Goal: Task Accomplishment & Management: Use online tool/utility

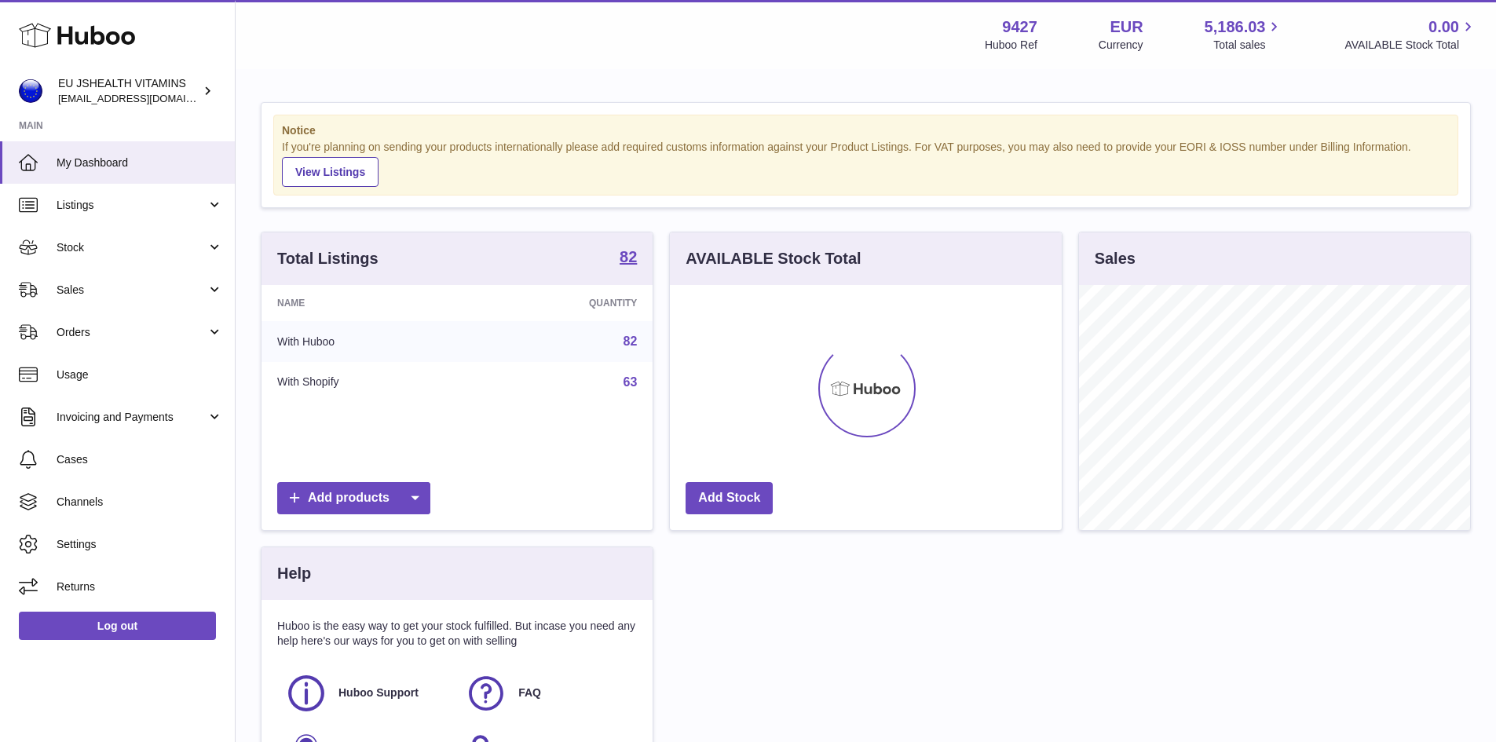
scroll to position [245, 392]
click at [630, 343] on link "82" at bounding box center [630, 340] width 14 height 13
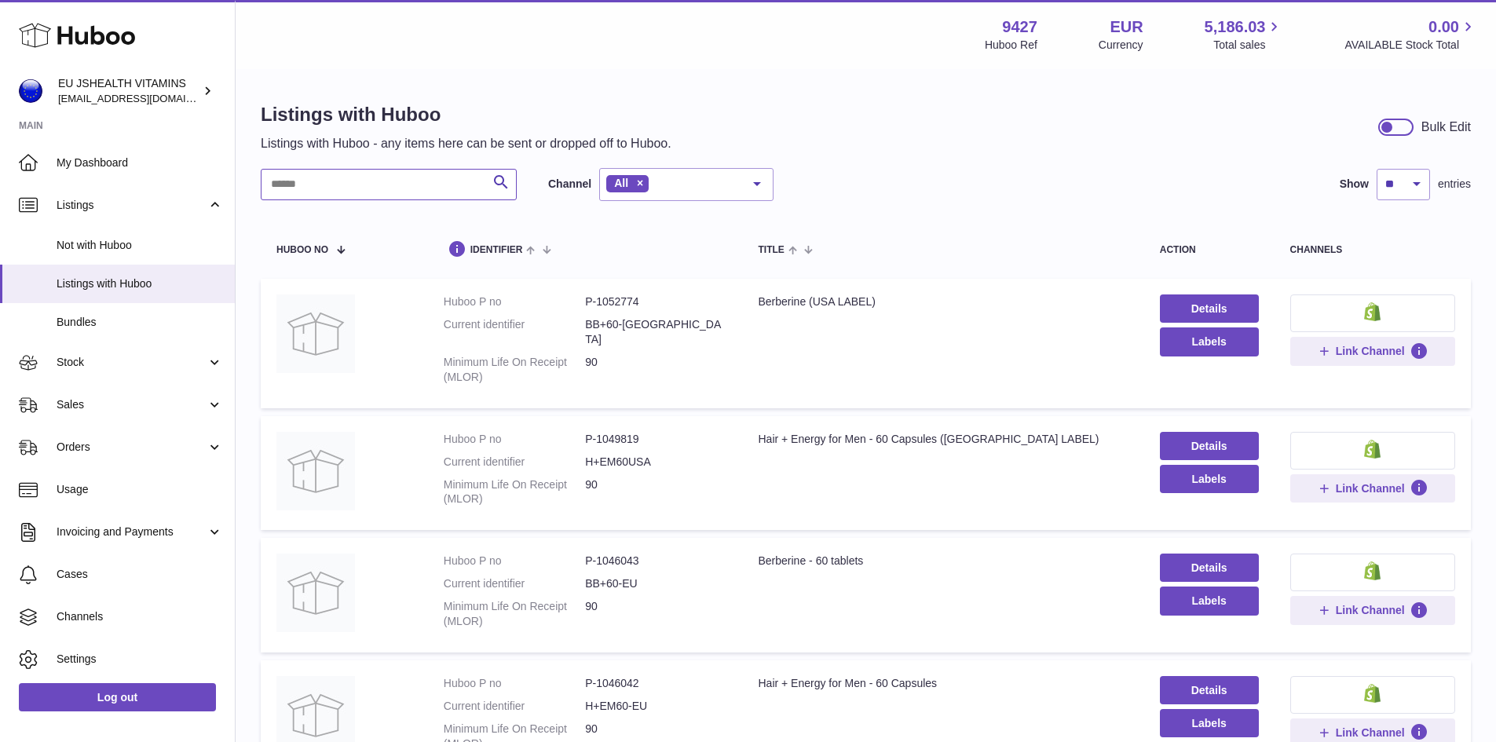
click at [352, 187] on input "text" at bounding box center [389, 184] width 256 height 31
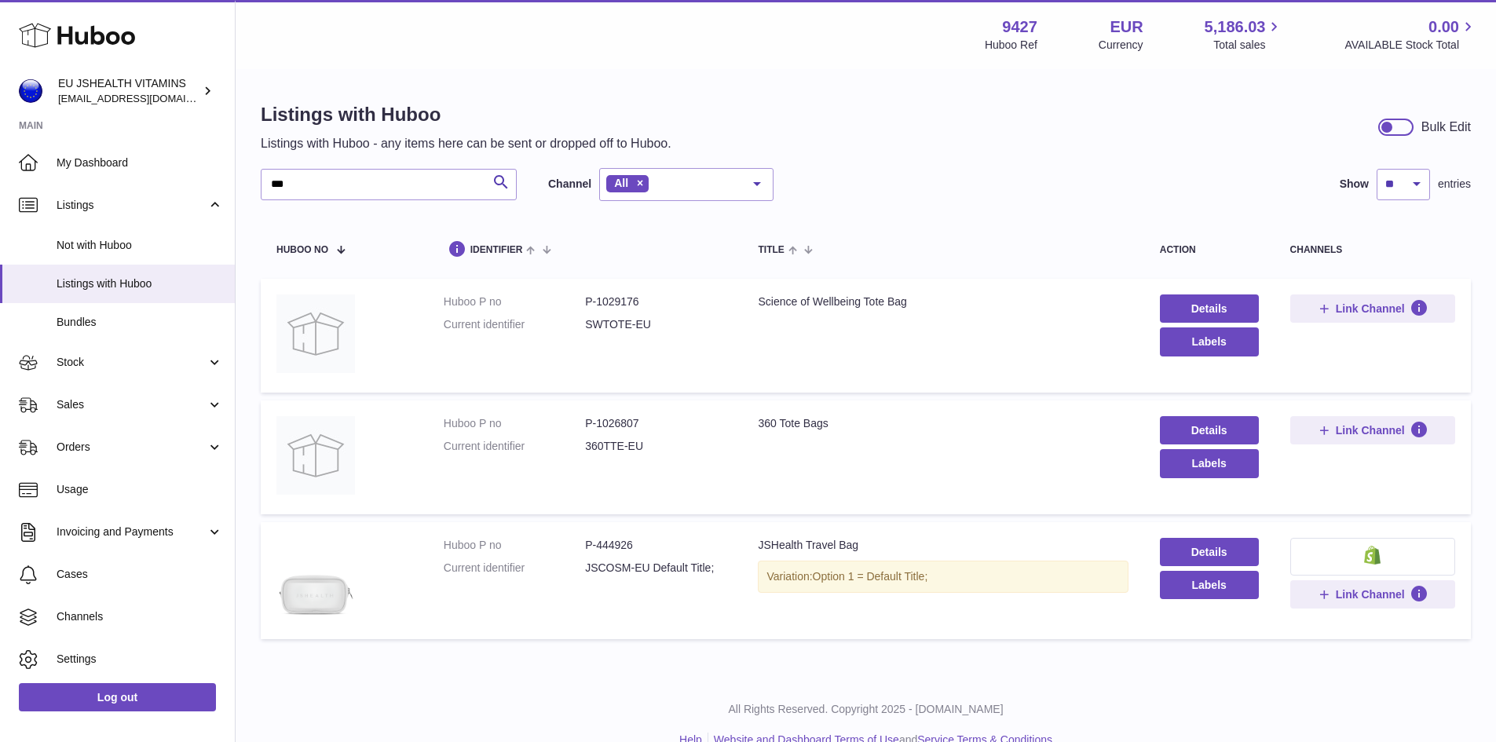
click at [615, 302] on dd "P-1029176" at bounding box center [655, 301] width 141 height 15
copy dd "1029176"
click at [305, 189] on input "***" at bounding box center [389, 184] width 256 height 31
drag, startPoint x: 305, startPoint y: 185, endPoint x: 257, endPoint y: 193, distance: 49.4
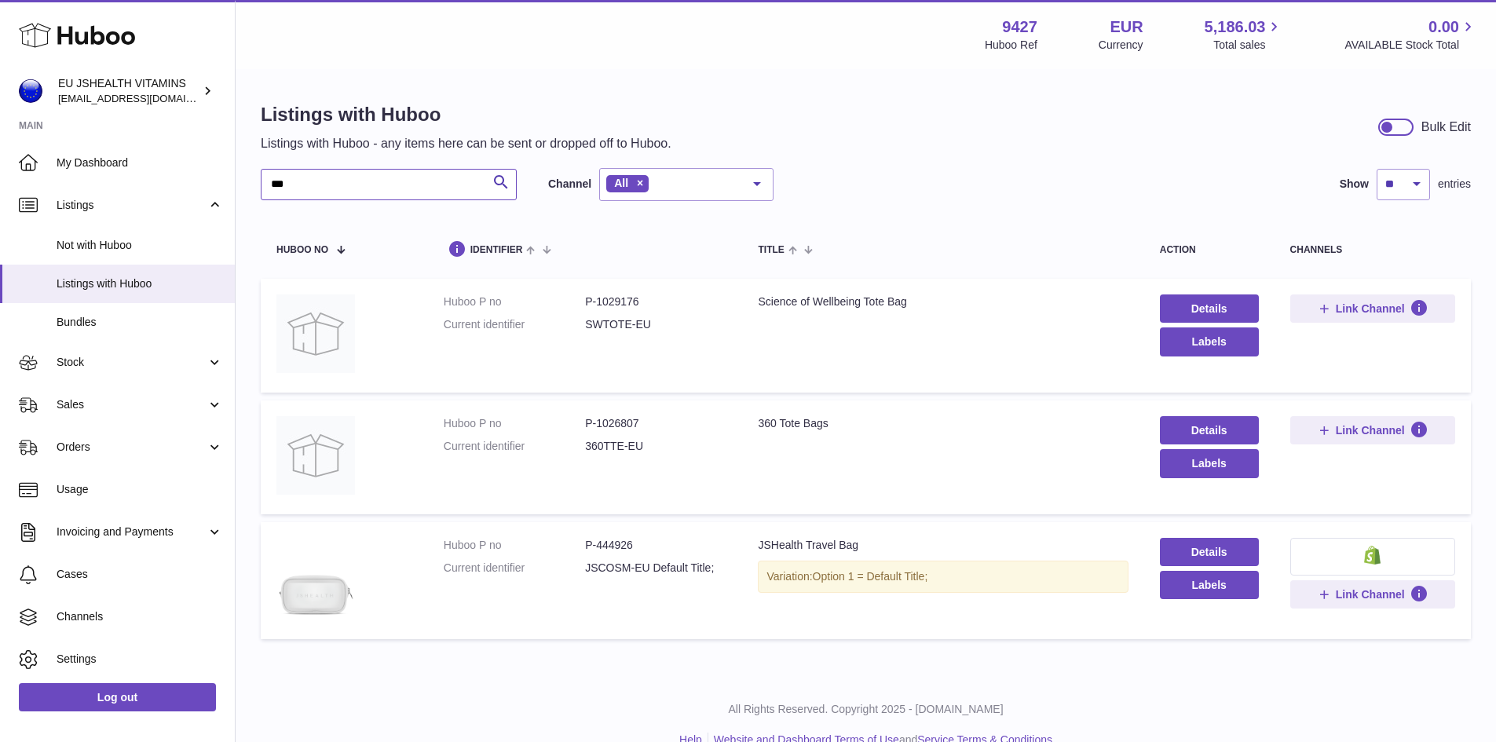
click at [257, 193] on div "Listings with Huboo Listings with Huboo - any items here can be sent or dropped…" at bounding box center [866, 375] width 1260 height 608
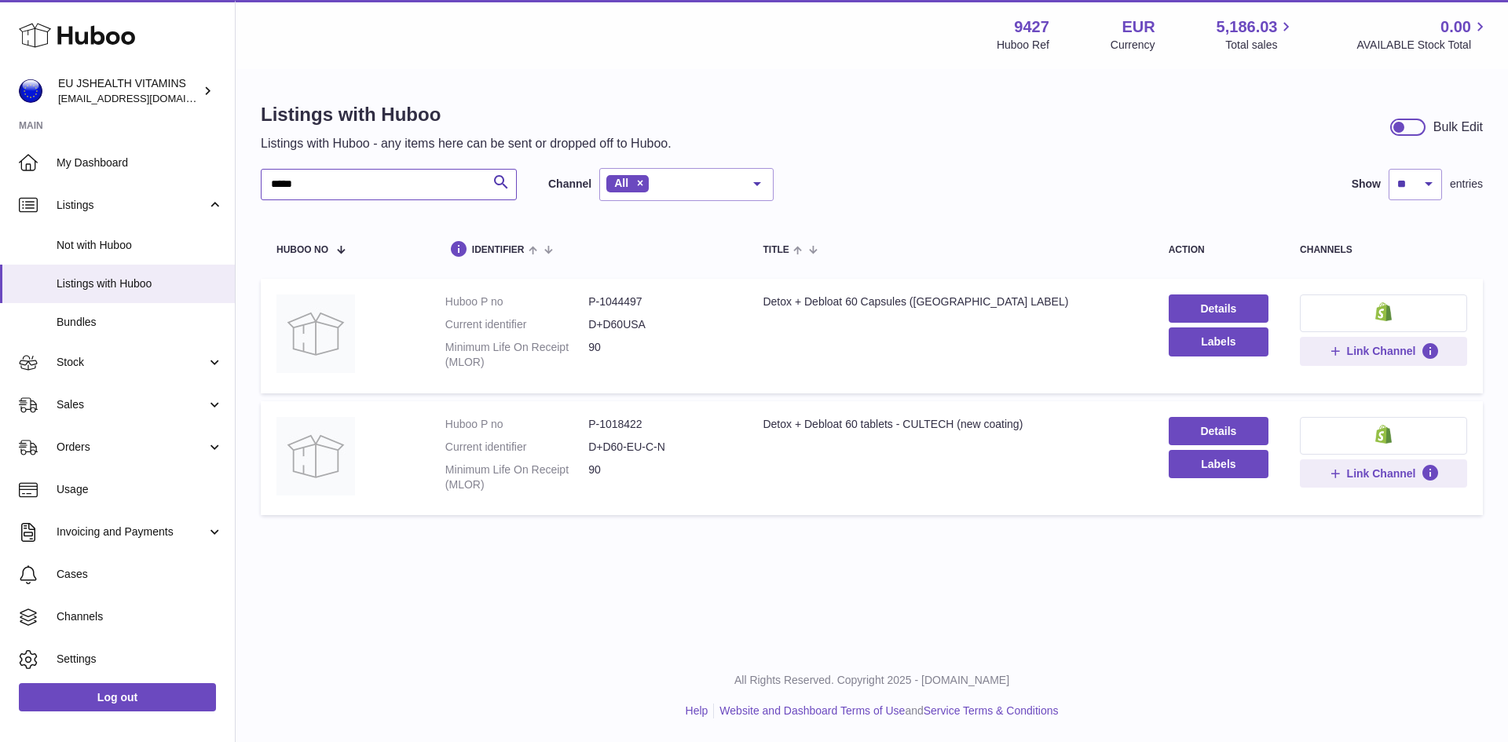
type input "*****"
click at [613, 423] on dd "P-1018422" at bounding box center [659, 424] width 143 height 15
copy dd "1018422"
